Goal: Find specific page/section: Find specific page/section

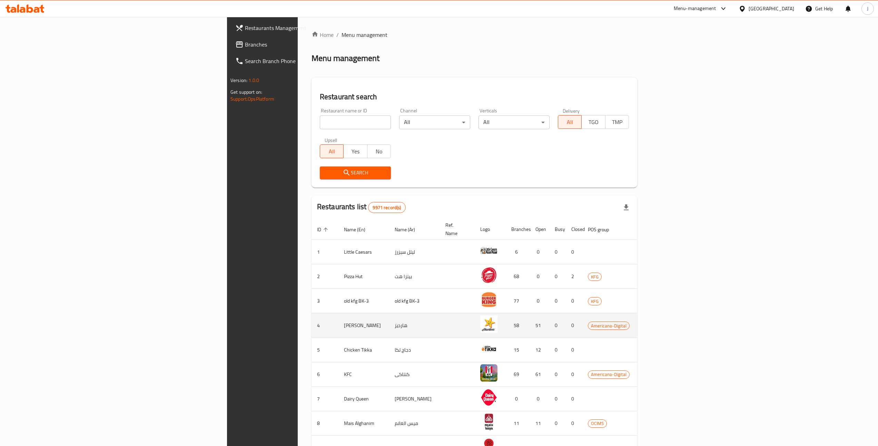
click at [629, 322] on span "Americana-Digital" at bounding box center [608, 326] width 41 height 8
click at [687, 325] on icon "enhanced table" at bounding box center [686, 326] width 2 height 3
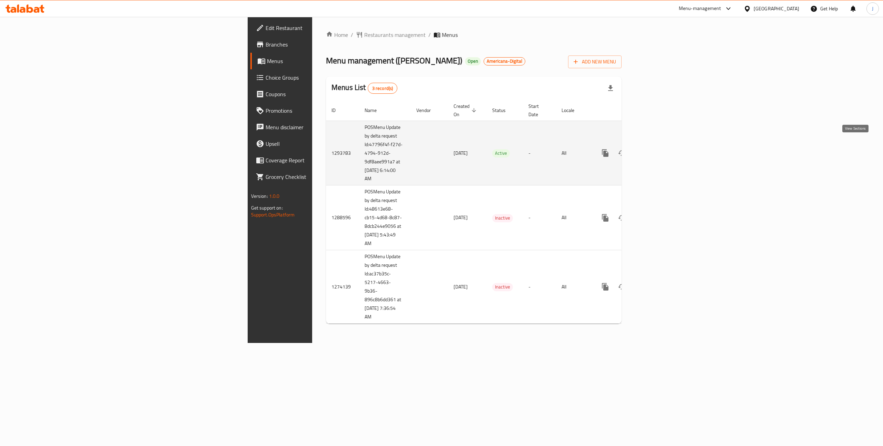
click at [659, 149] on icon "enhanced table" at bounding box center [655, 153] width 8 height 8
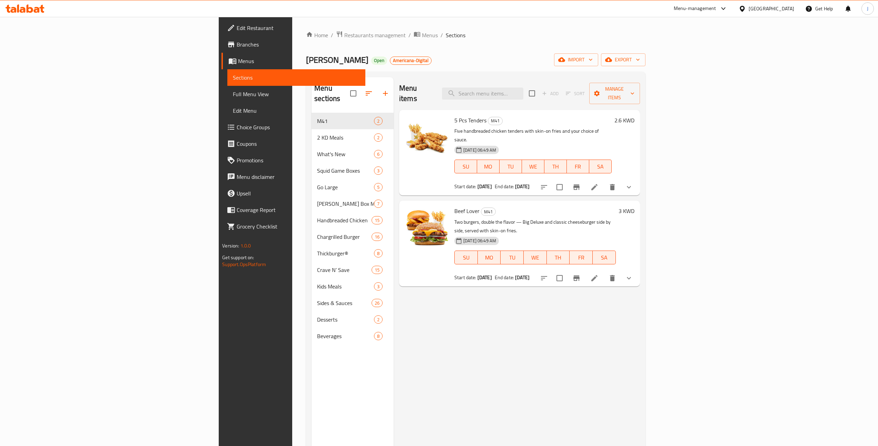
click at [237, 41] on span "Branches" at bounding box center [298, 44] width 123 height 8
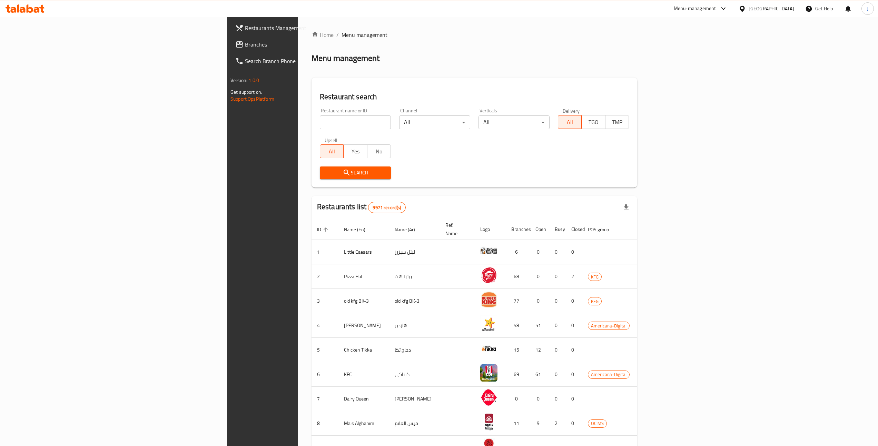
click at [245, 44] on span "Branches" at bounding box center [306, 44] width 123 height 8
